Goal: Transaction & Acquisition: Subscribe to service/newsletter

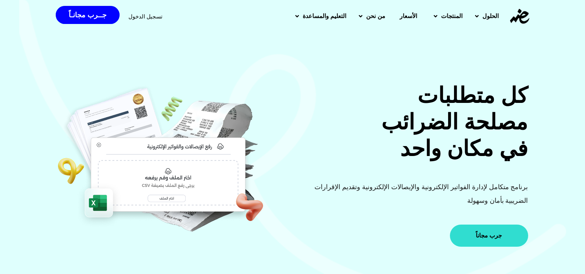
click at [514, 227] on link "جرب مجاناً" at bounding box center [489, 236] width 78 height 22
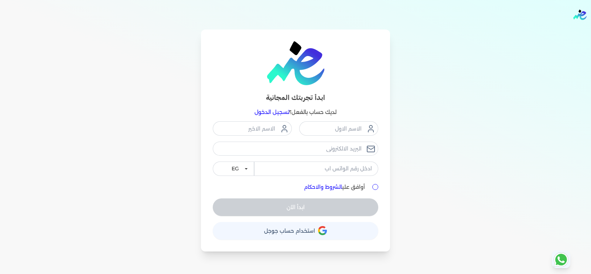
click at [287, 237] on button "حساب استخدام حساب جوجل" at bounding box center [295, 231] width 165 height 18
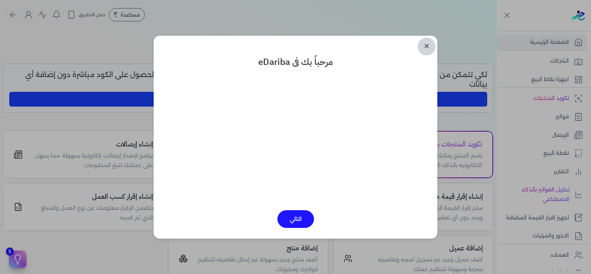
click at [431, 41] on link "✕" at bounding box center [427, 47] width 18 height 18
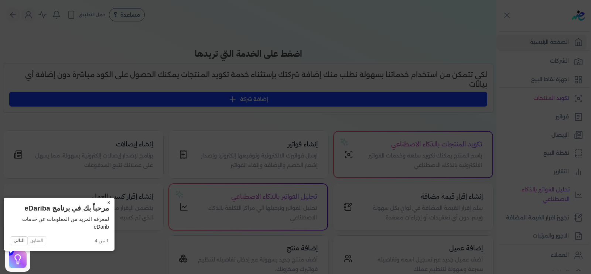
click at [103, 203] on button "×" at bounding box center [109, 203] width 12 height 10
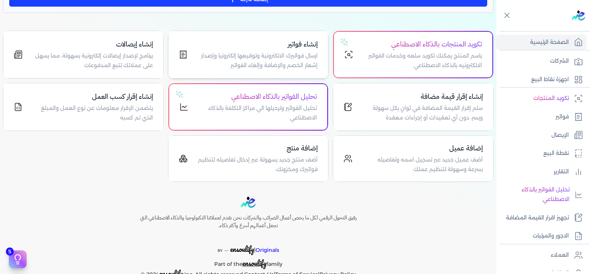
scroll to position [120, 0]
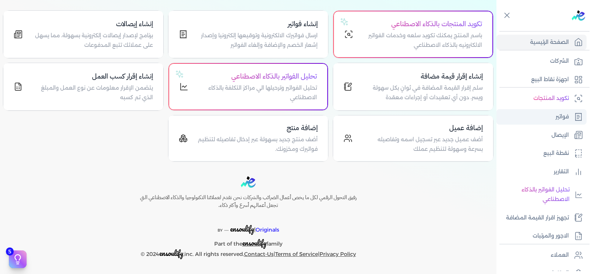
click at [567, 115] on p "فواتير" at bounding box center [561, 117] width 13 height 10
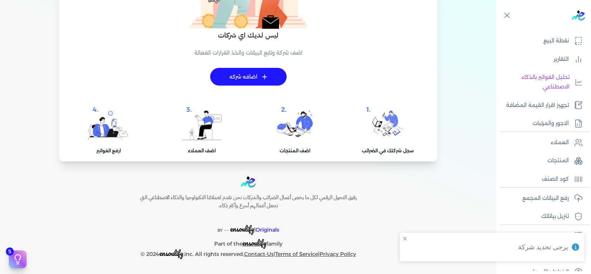
scroll to position [124, 0]
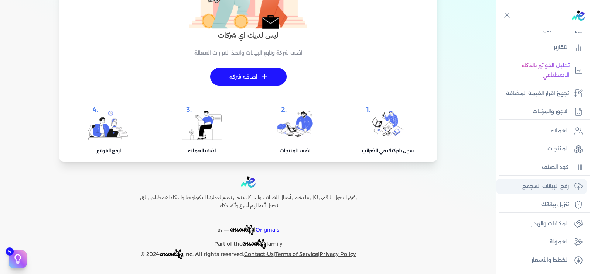
click at [558, 184] on p "رفع البيانات المجمع" at bounding box center [545, 187] width 47 height 10
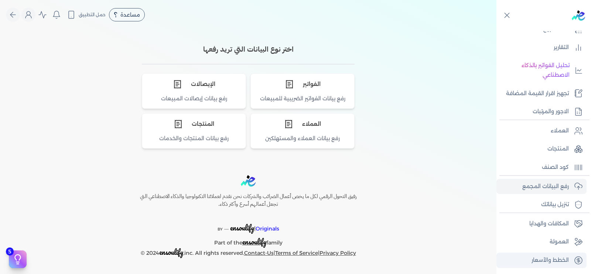
click at [553, 262] on p "الخطط والأسعار" at bounding box center [549, 261] width 37 height 10
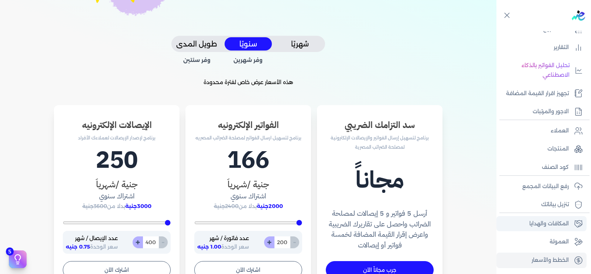
scroll to position [159, 0]
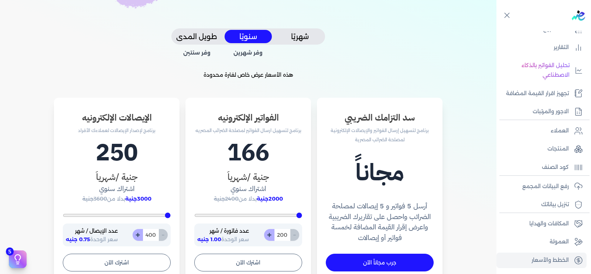
click at [306, 38] on button "شهريًا" at bounding box center [299, 37] width 47 height 14
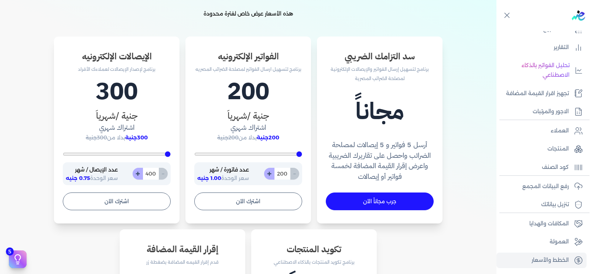
scroll to position [222, 0]
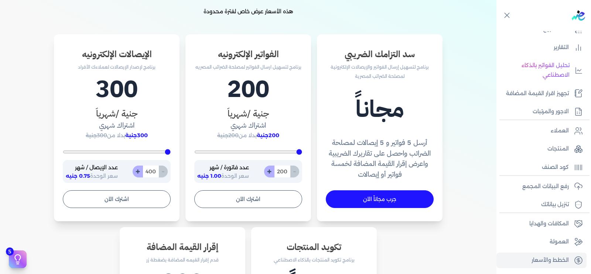
click at [138, 174] on button "+" at bounding box center [138, 172] width 10 height 12
type input "401"
click at [138, 174] on button "+" at bounding box center [138, 172] width 10 height 12
type input "402"
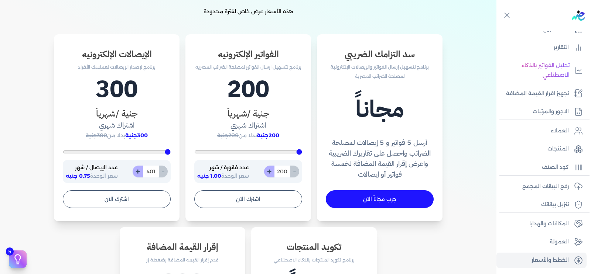
type input "402"
click at [138, 174] on button "+" at bounding box center [138, 172] width 10 height 12
type input "403"
click at [138, 174] on button "+" at bounding box center [138, 172] width 10 height 12
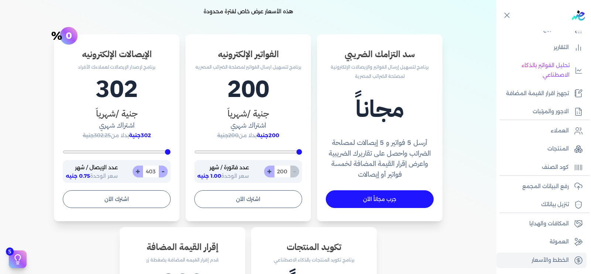
type input "404"
click at [152, 172] on input "404" at bounding box center [151, 172] width 16 height 12
type input "400"
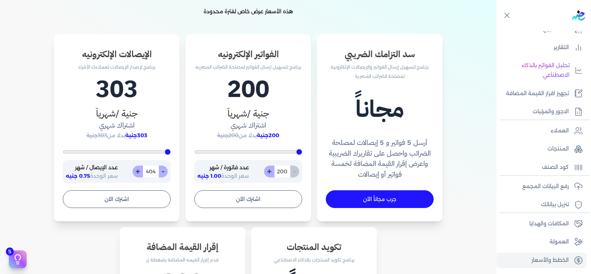
type input "3"
type input "400"
type input "35"
type input "400"
type input "350"
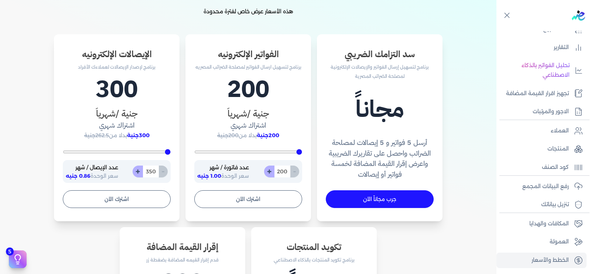
type input "3500"
type input "10000"
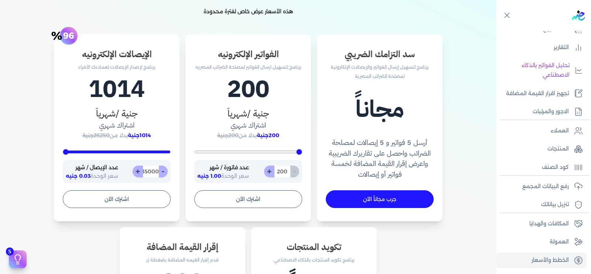
scroll to position [0, -1]
type input "35000"
click at [41, 118] on div "سد التزامك الضريبي برنامج لتسهيل إرسال الفواتير والإيصالات الإلكترونية لمصلحة ا…" at bounding box center [248, 229] width 473 height 390
